Goal: Ask a question

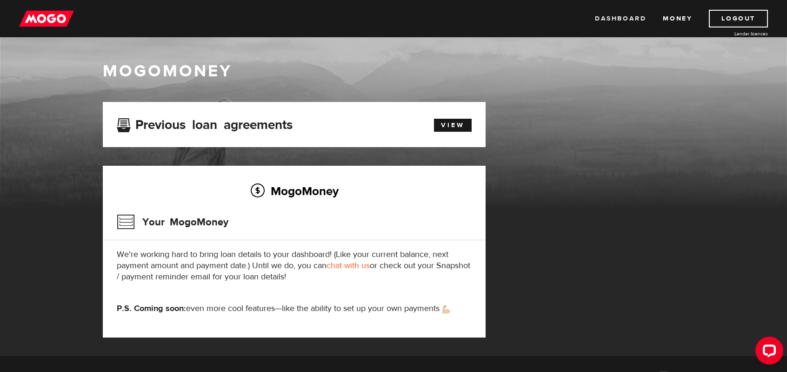
click at [602, 14] on link "Dashboard" at bounding box center [620, 19] width 51 height 18
click at [27, 13] on img at bounding box center [46, 19] width 55 height 18
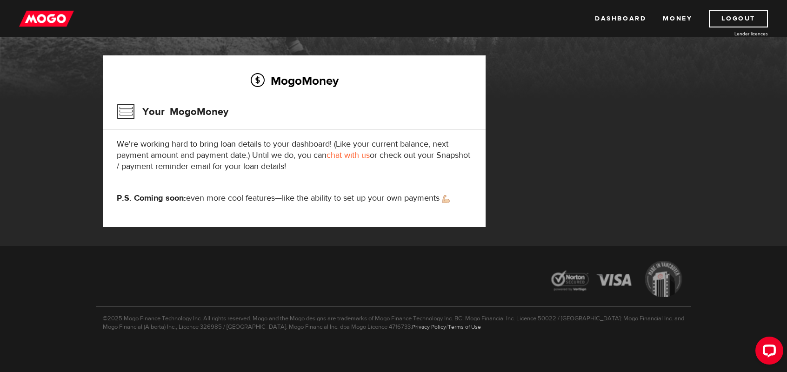
scroll to position [114, 0]
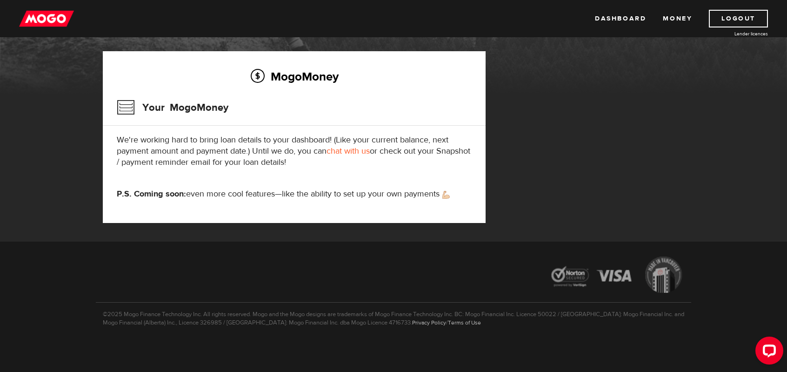
click at [351, 152] on link "chat with us" at bounding box center [347, 151] width 43 height 11
